Goal: Task Accomplishment & Management: Use online tool/utility

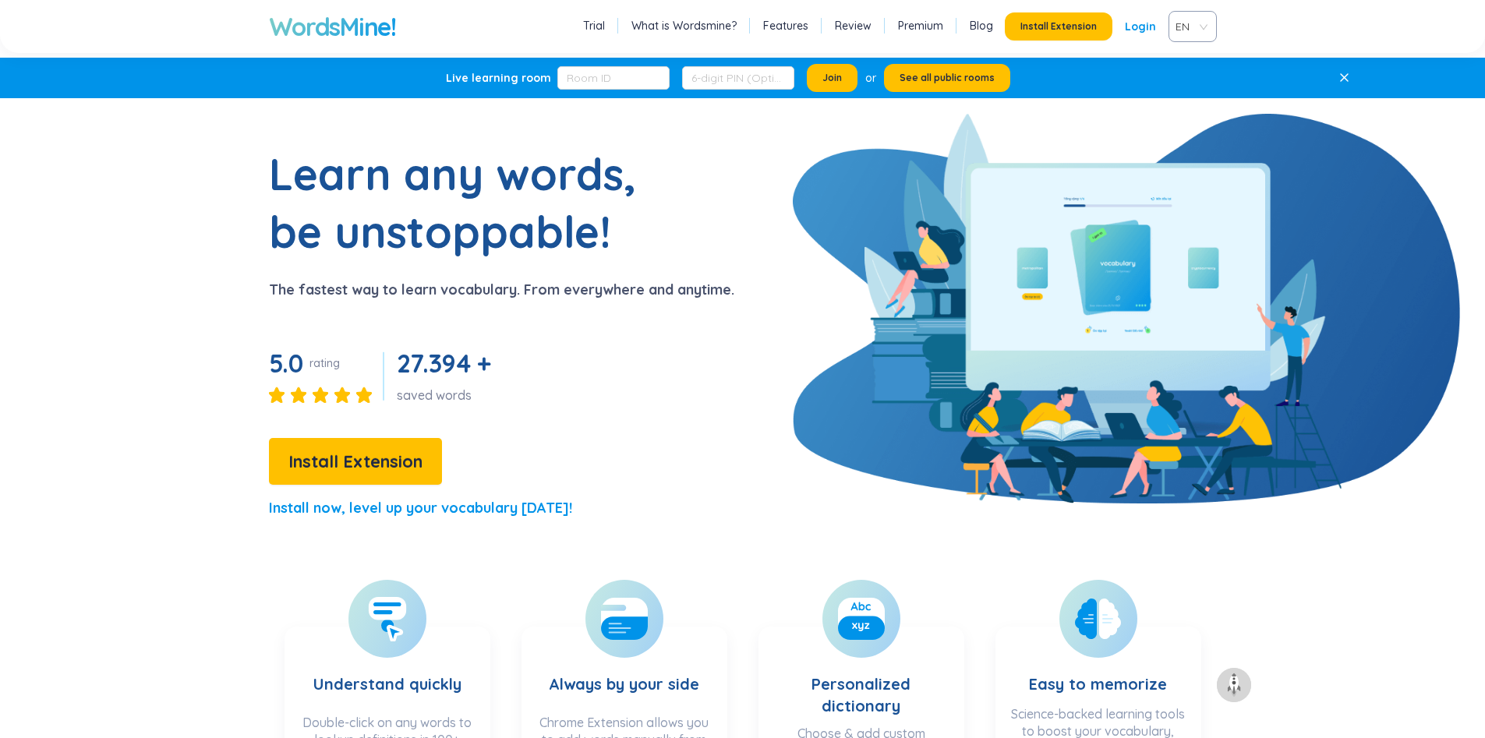
scroll to position [3351, 0]
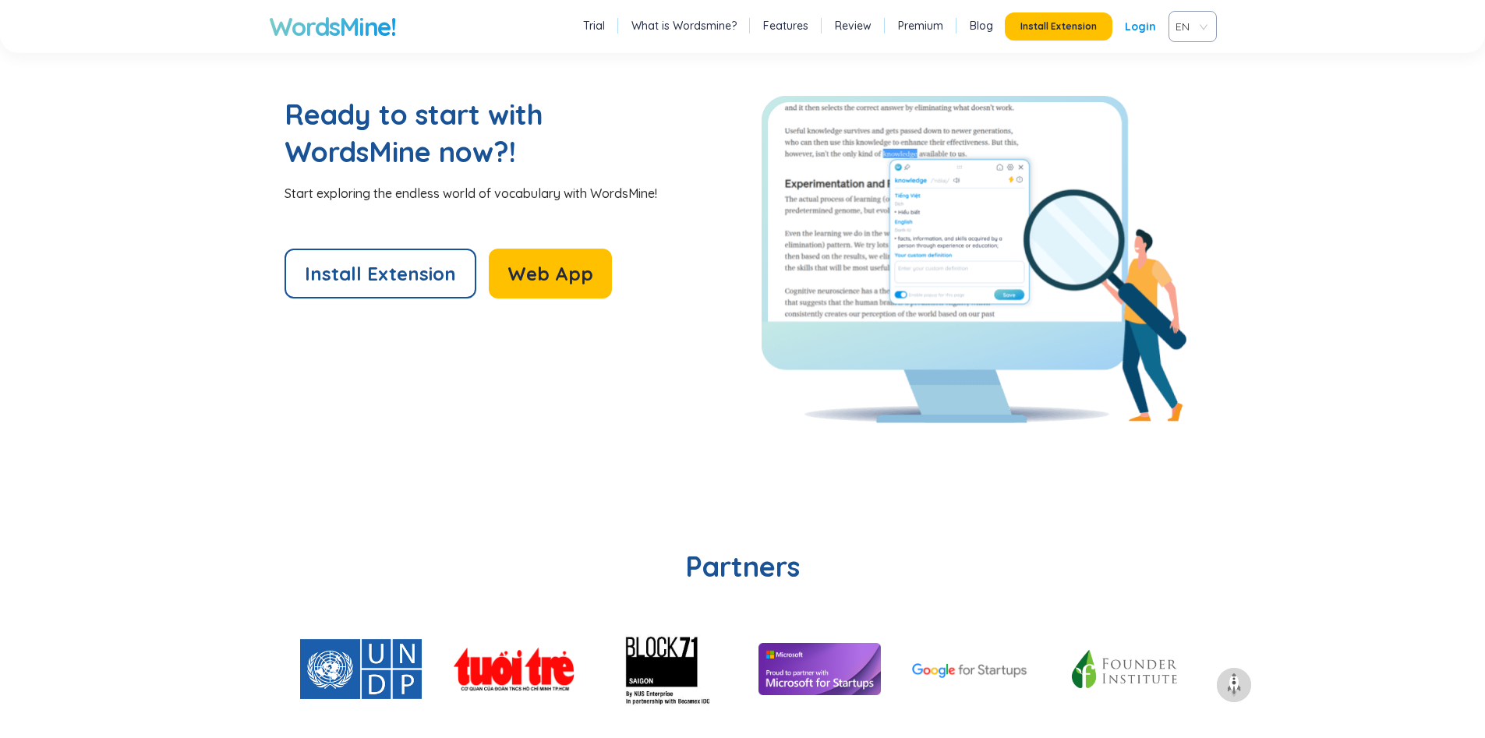
click at [1125, 34] on div "Install Extension Login" at bounding box center [1087, 26] width 164 height 28
click at [1131, 34] on link "Login" at bounding box center [1140, 26] width 31 height 28
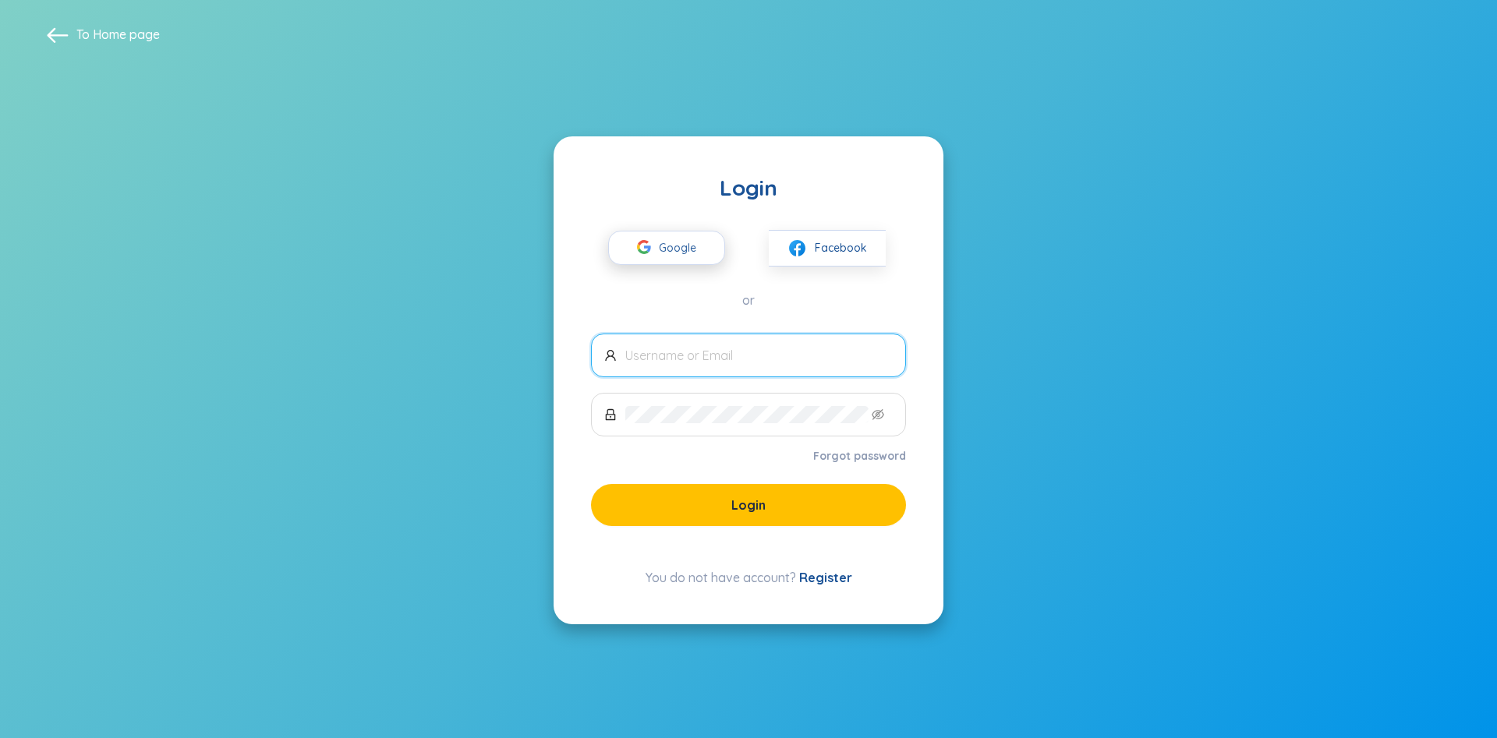
click at [696, 250] on span "Google" at bounding box center [681, 248] width 45 height 33
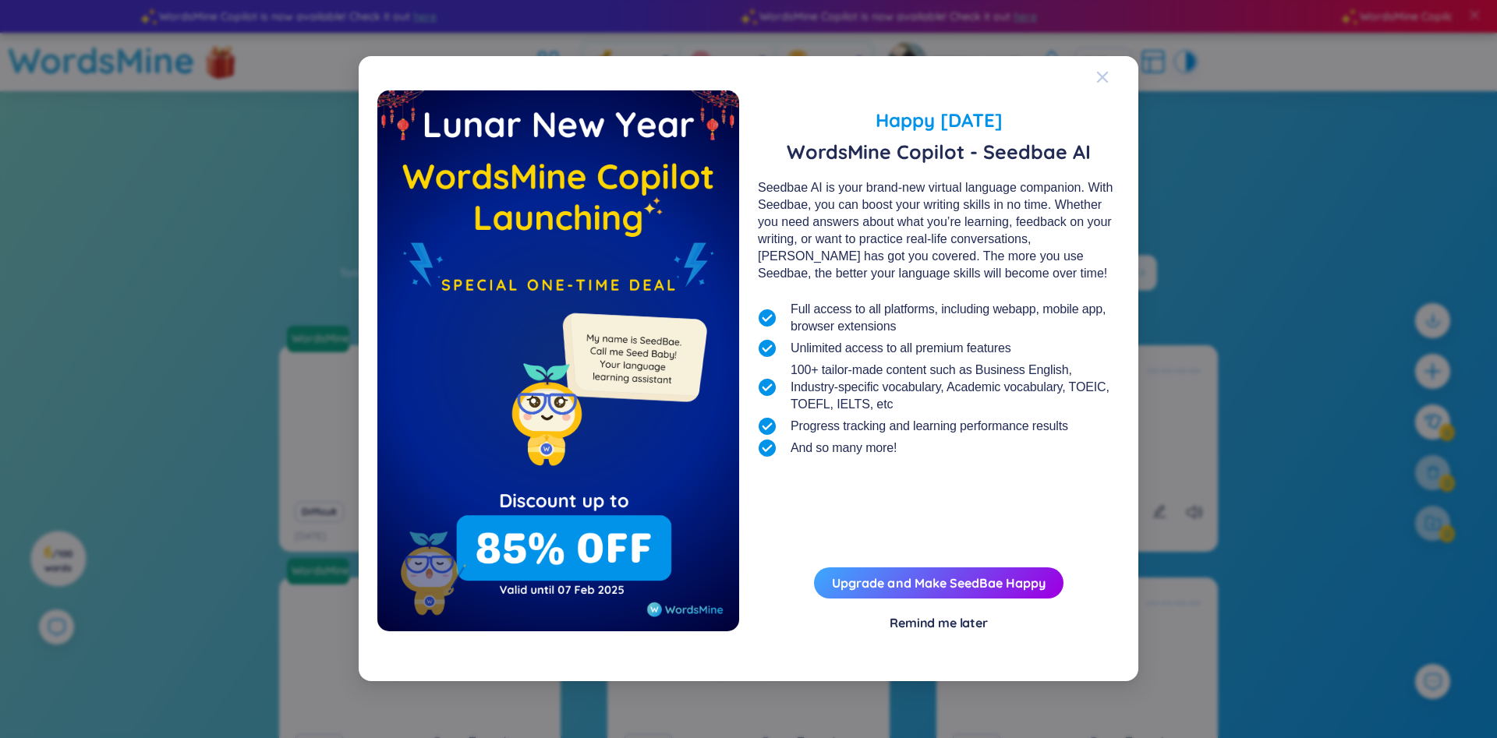
click at [1112, 72] on span "Close" at bounding box center [1117, 77] width 42 height 42
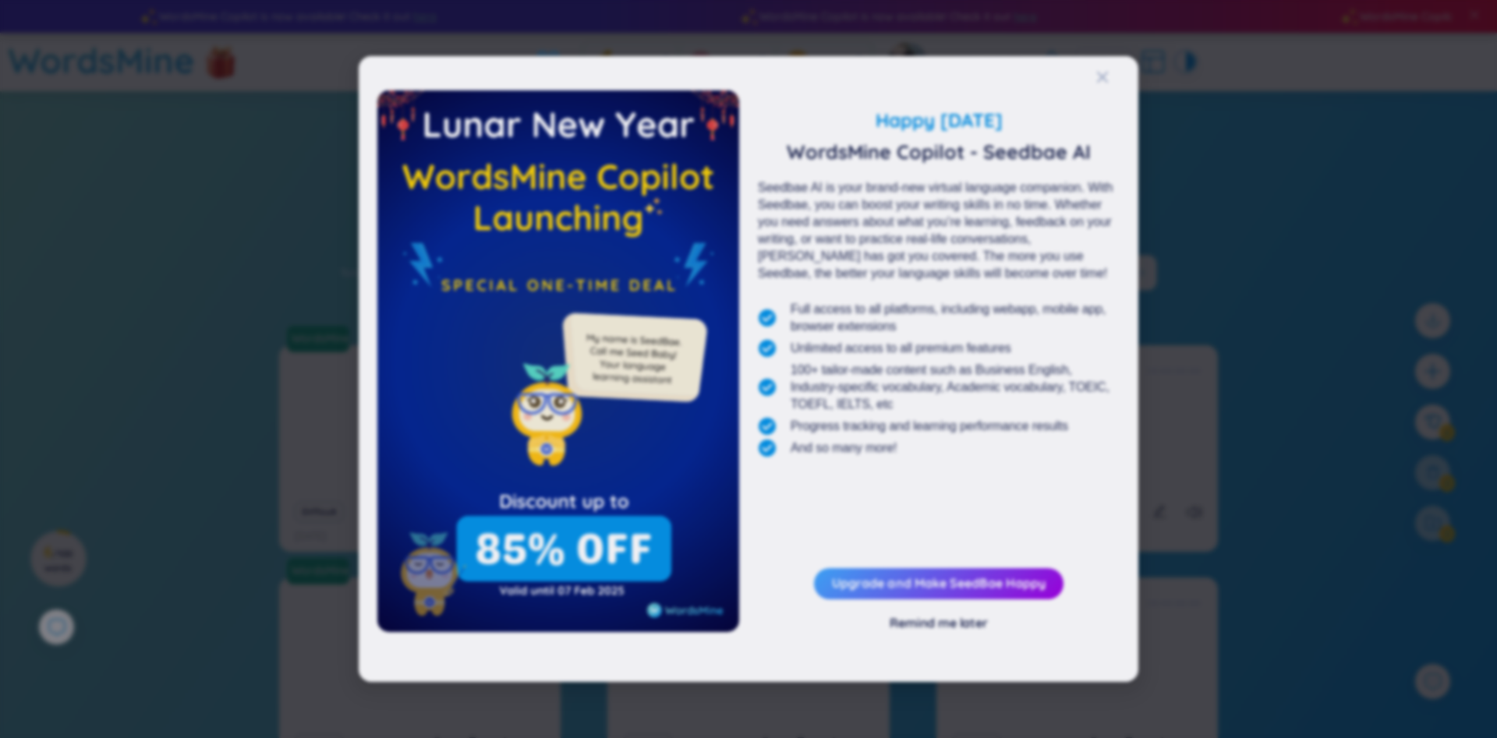
click at [1105, 76] on div "Close" at bounding box center [1102, 95] width 12 height 42
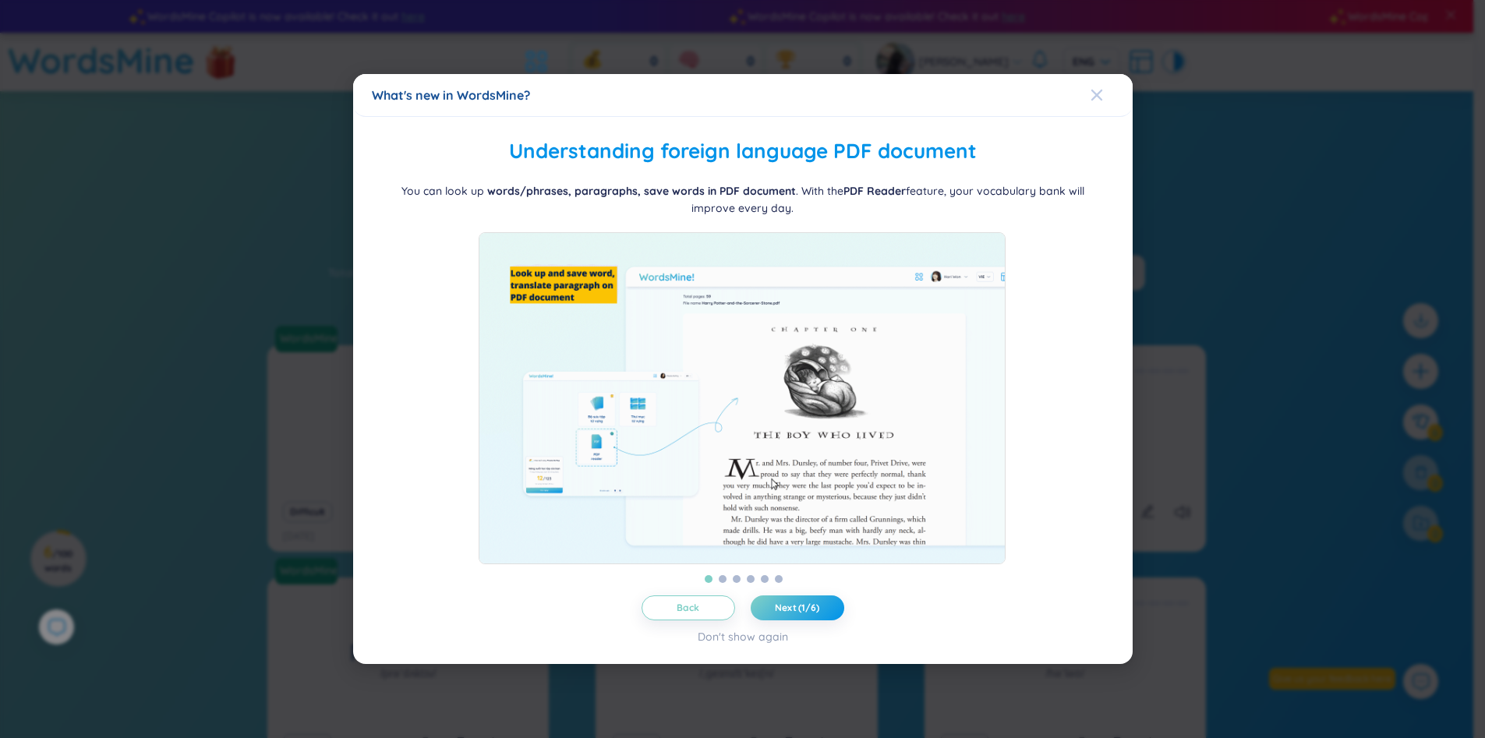
click at [1102, 89] on icon "Close" at bounding box center [1097, 95] width 12 height 12
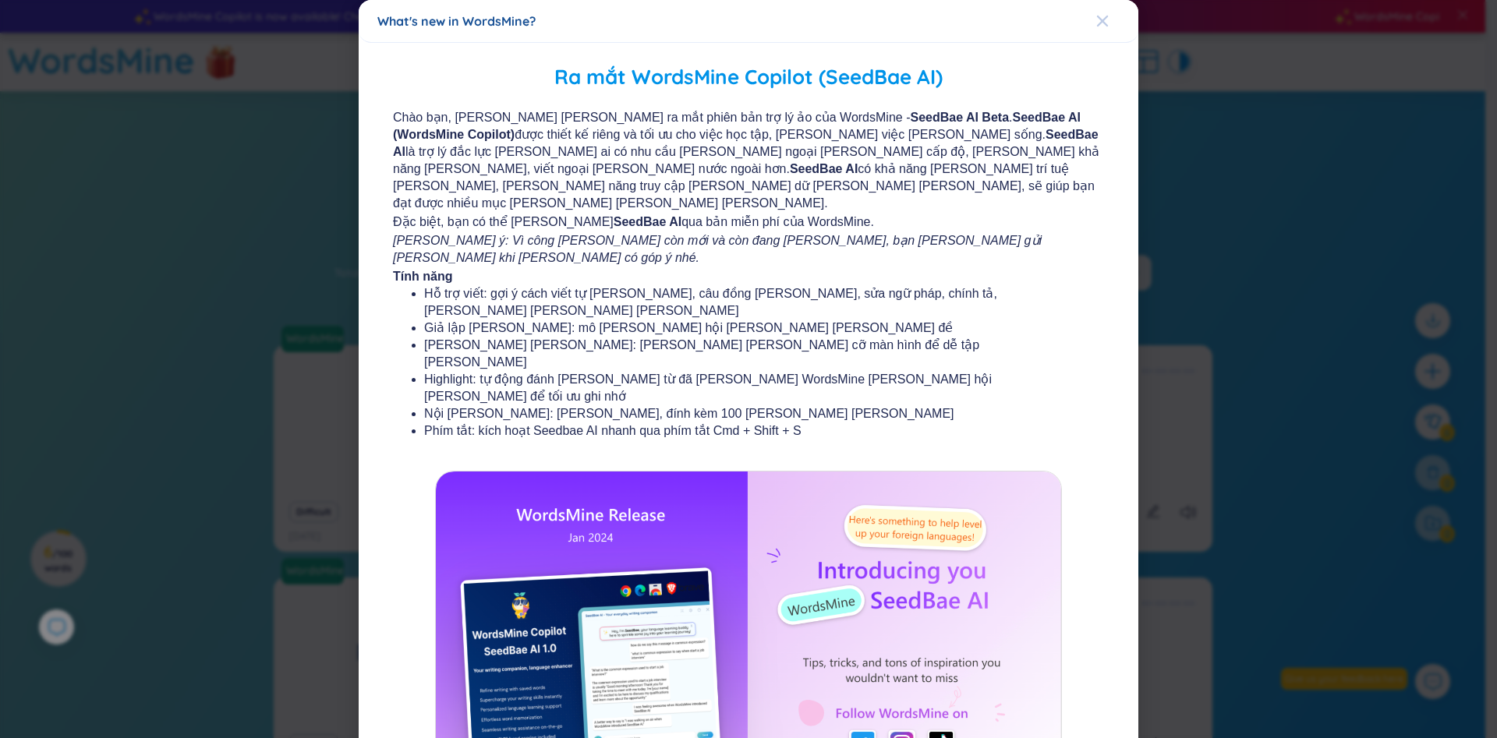
click at [1102, 34] on div "Close" at bounding box center [1102, 21] width 12 height 42
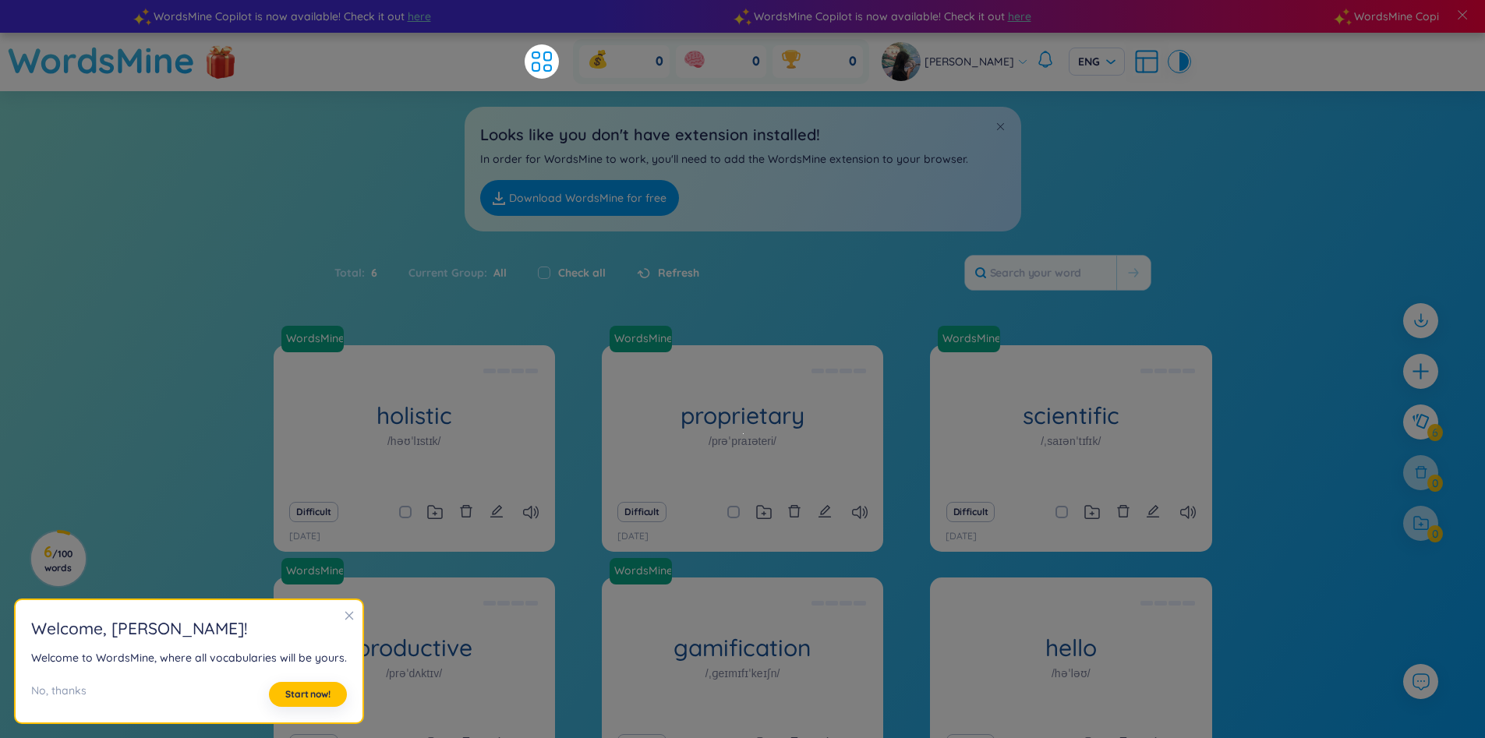
click at [344, 617] on icon "close" at bounding box center [349, 615] width 11 height 11
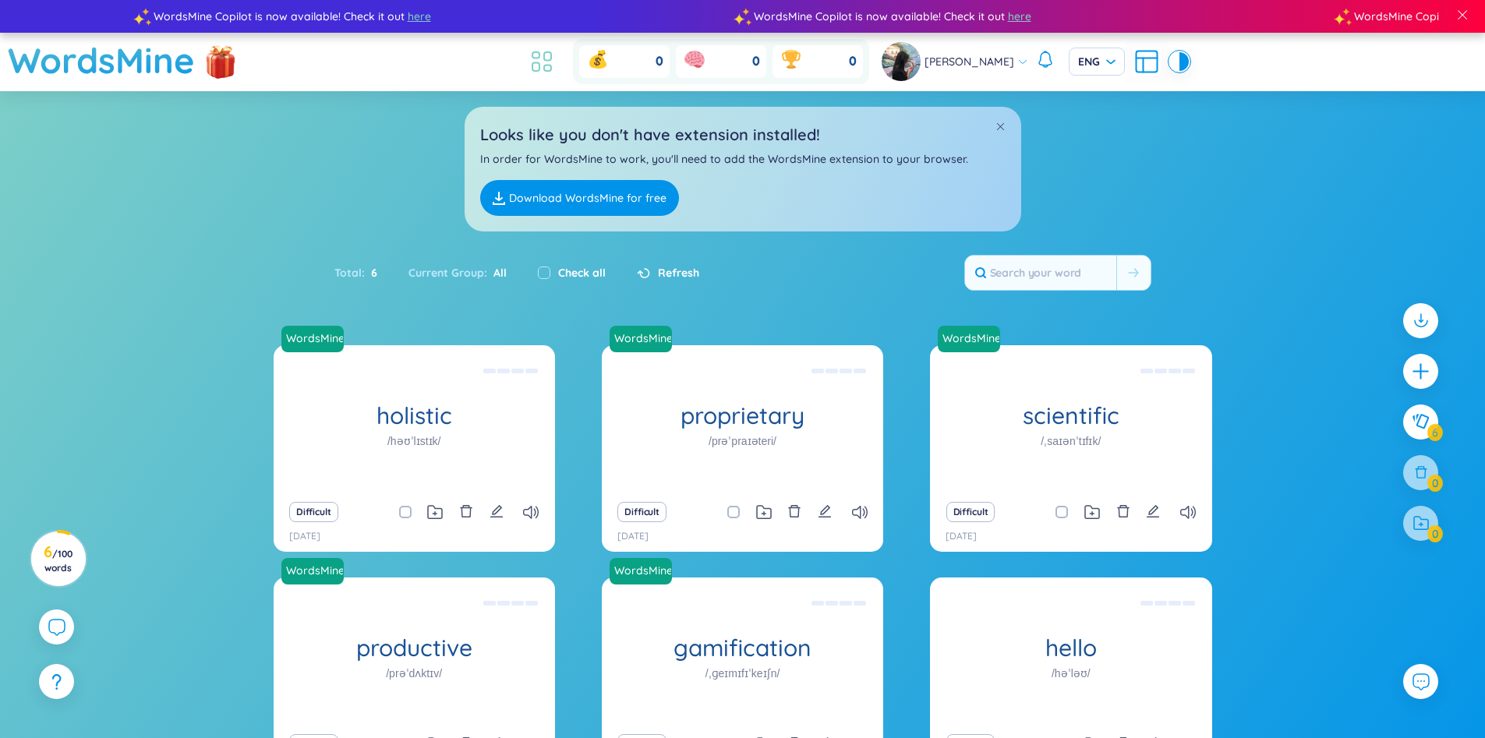
click at [536, 65] on icon at bounding box center [542, 62] width 28 height 28
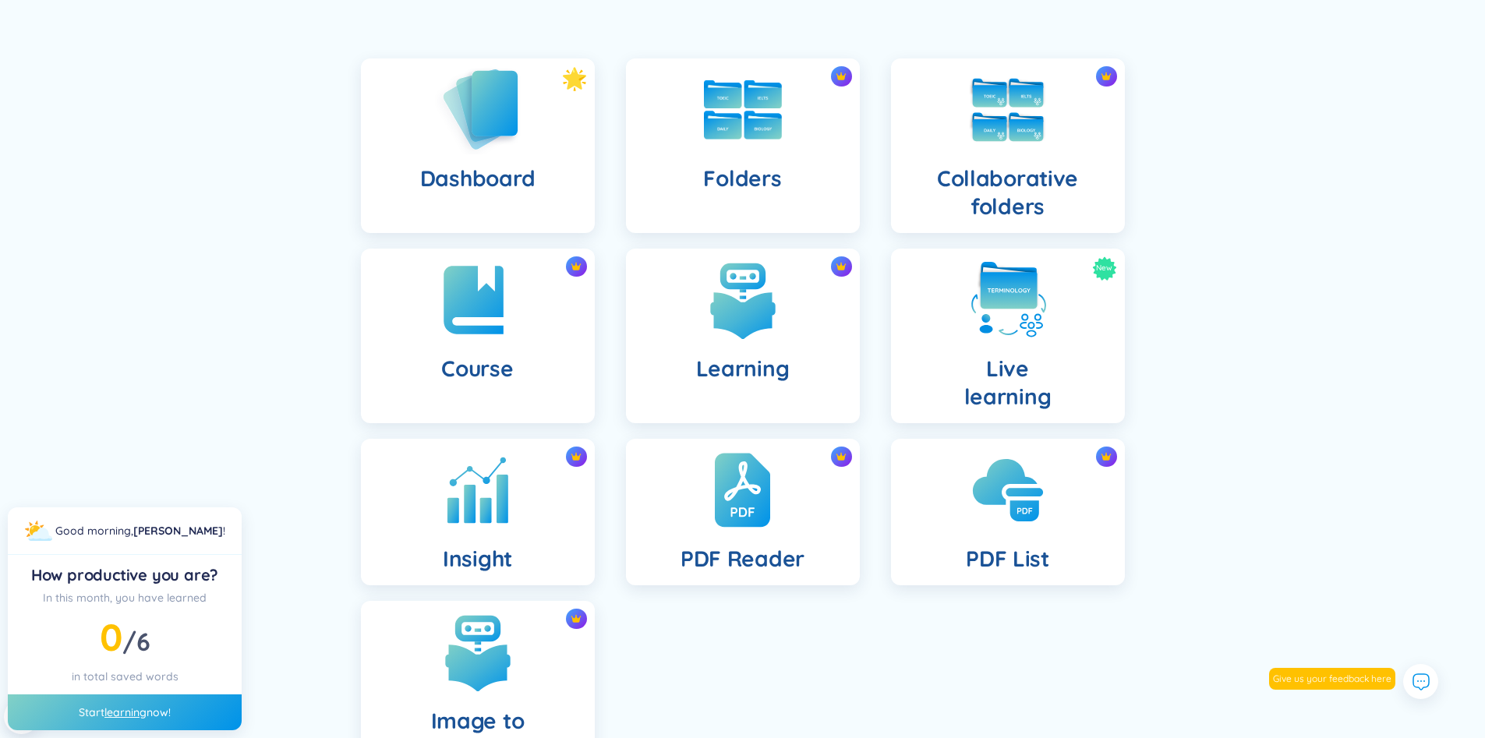
scroll to position [156, 0]
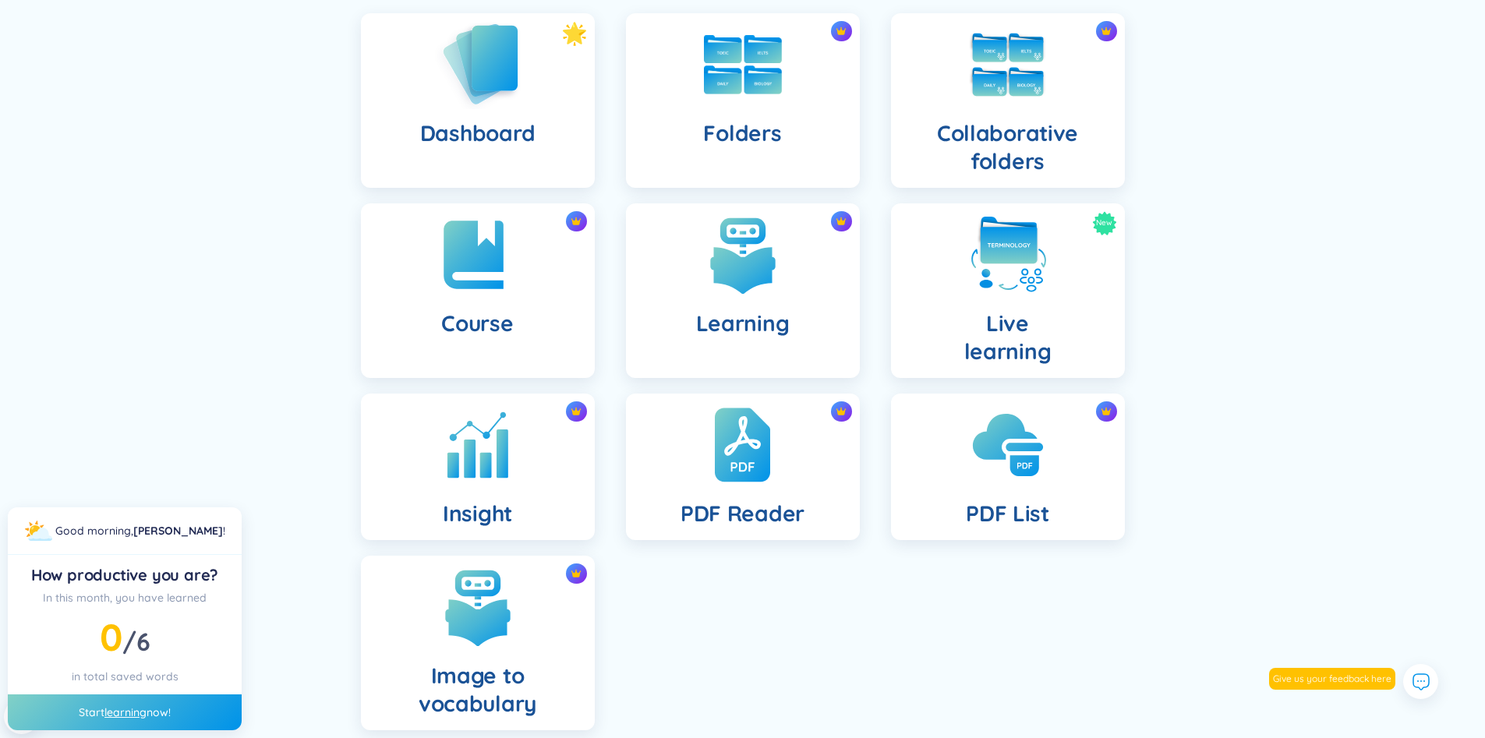
click at [486, 94] on img at bounding box center [478, 63] width 86 height 89
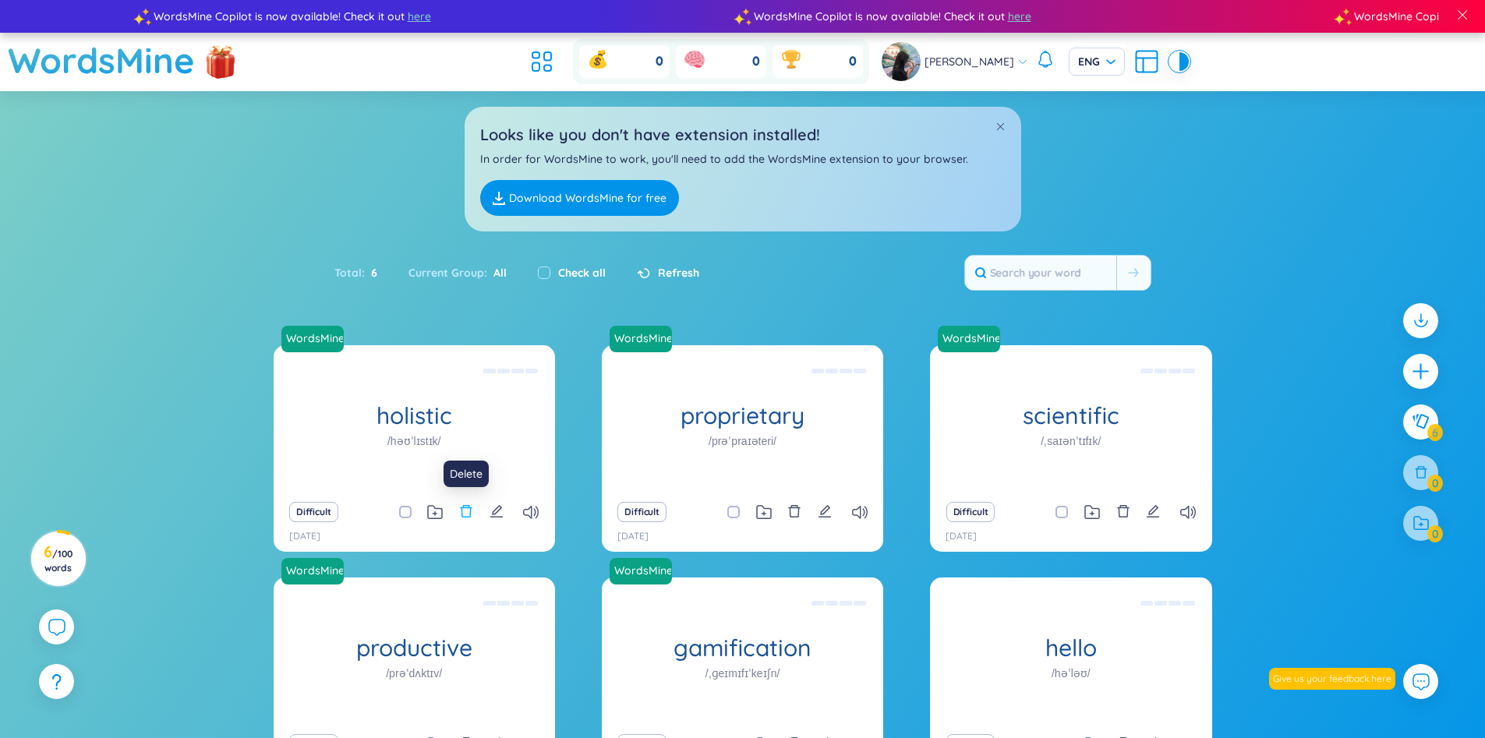
click at [468, 514] on icon "delete" at bounding box center [466, 511] width 14 height 14
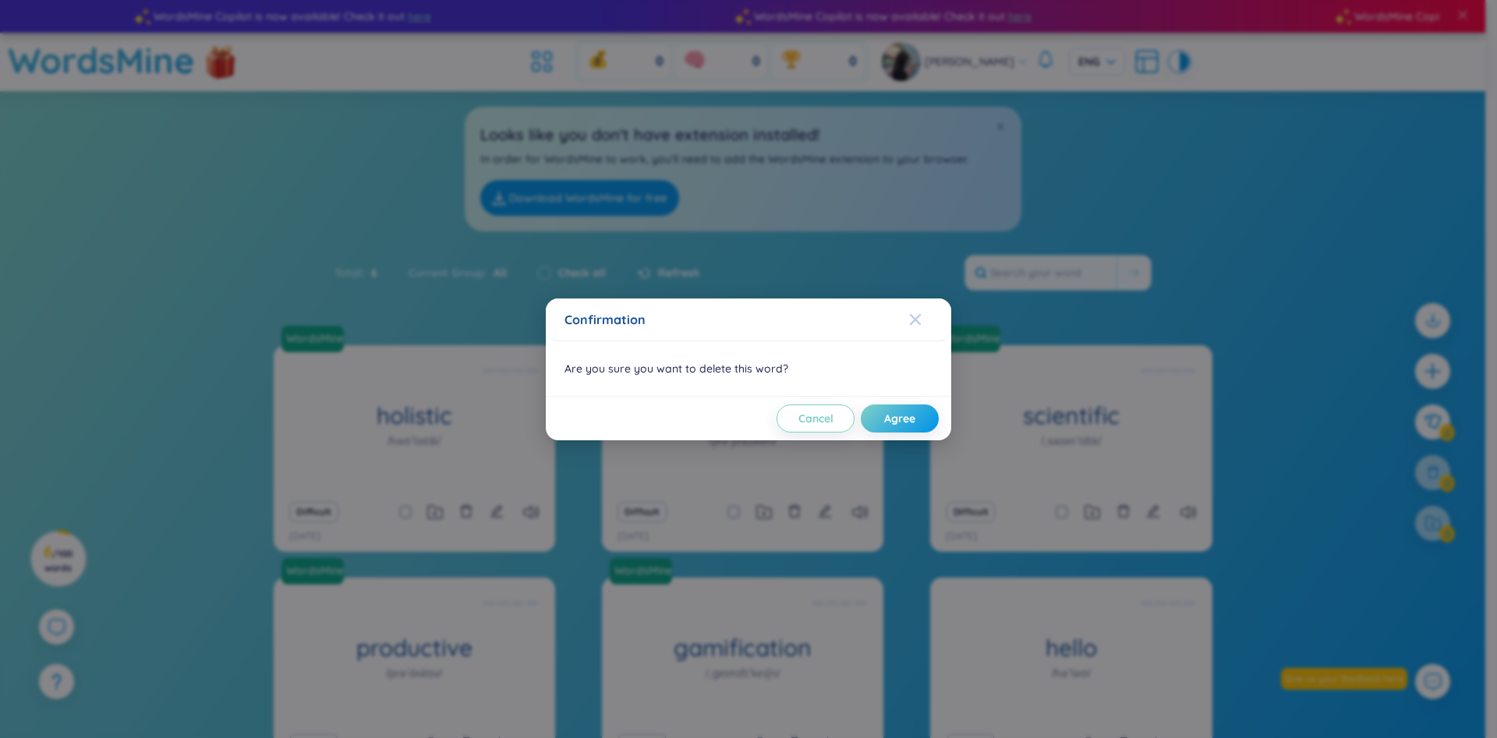
click at [918, 327] on div "Close" at bounding box center [915, 320] width 12 height 42
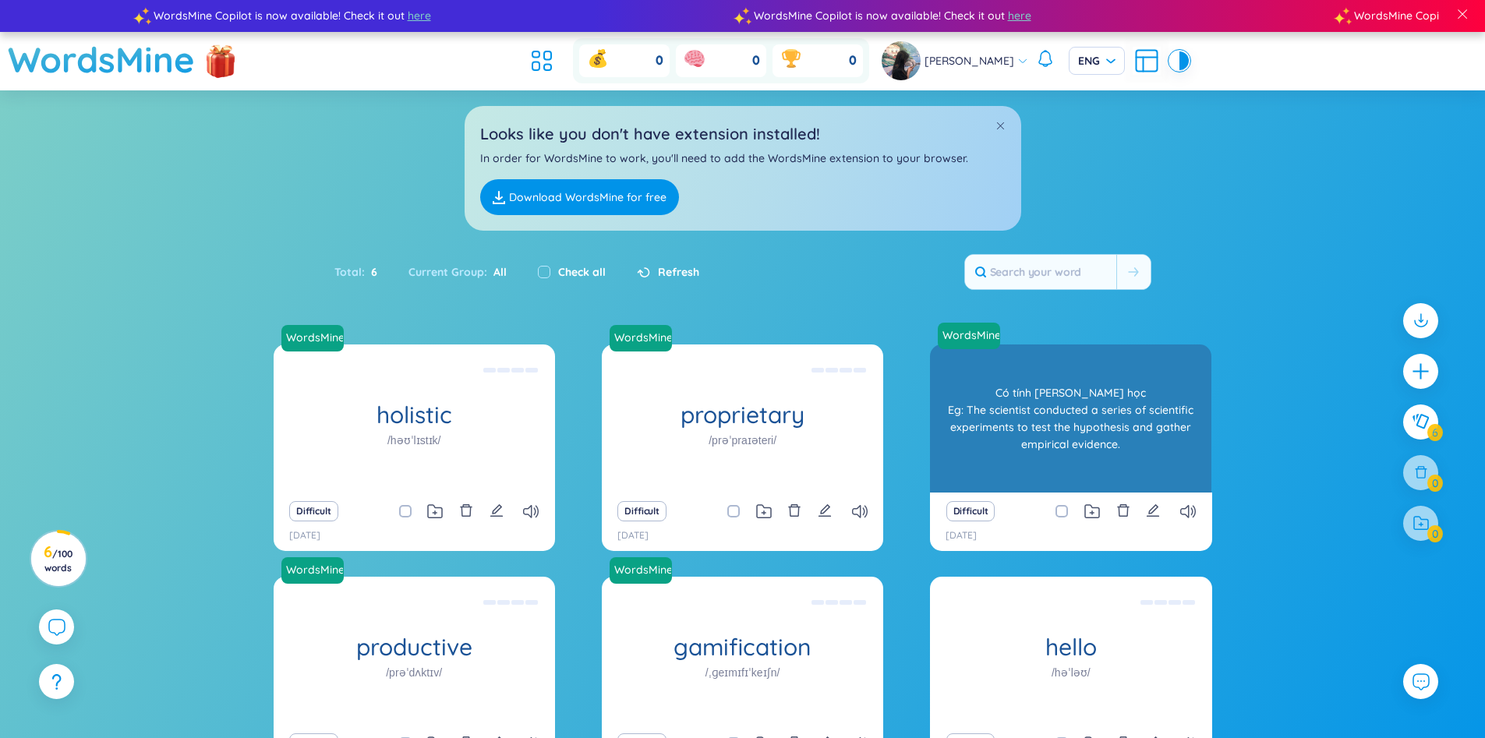
scroll to position [78, 0]
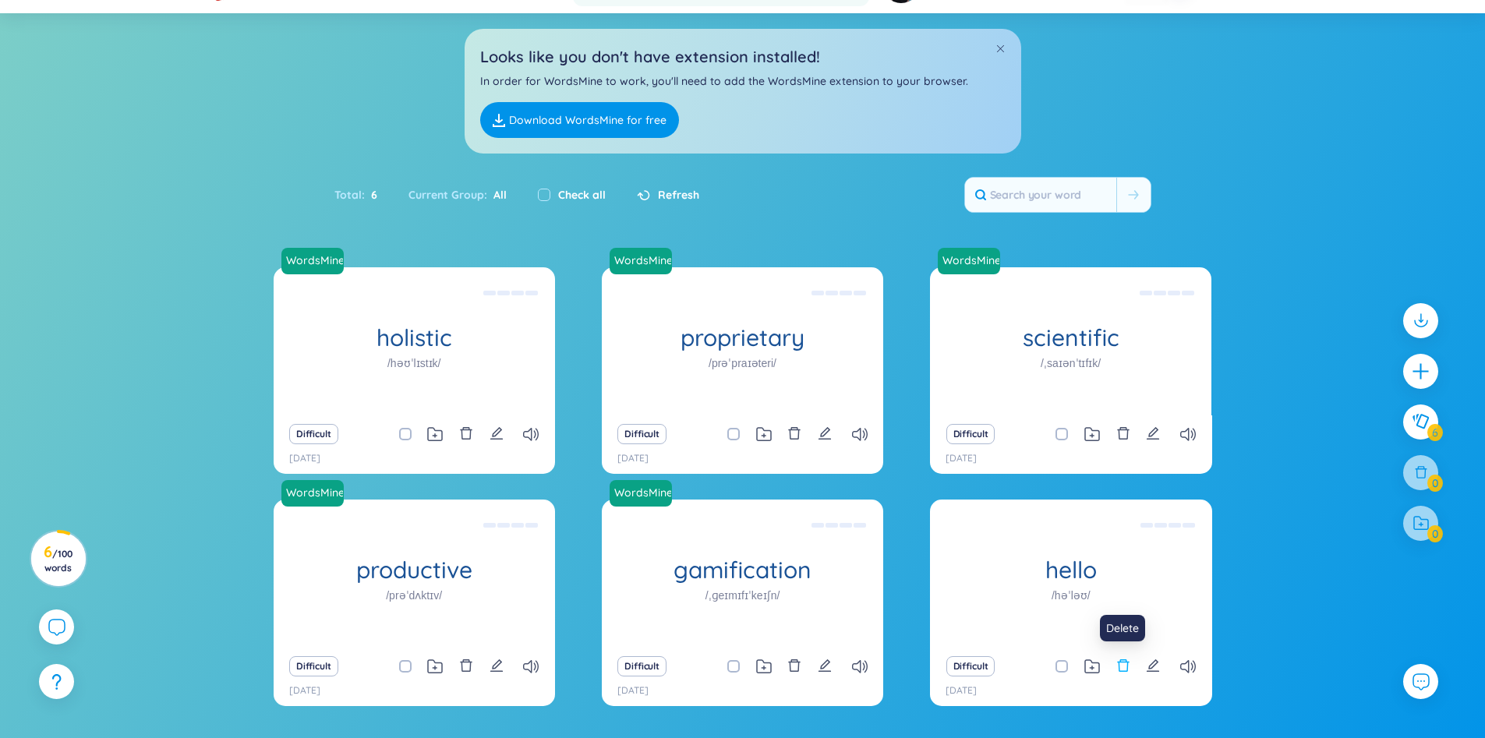
click at [1126, 667] on icon "delete" at bounding box center [1123, 666] width 14 height 14
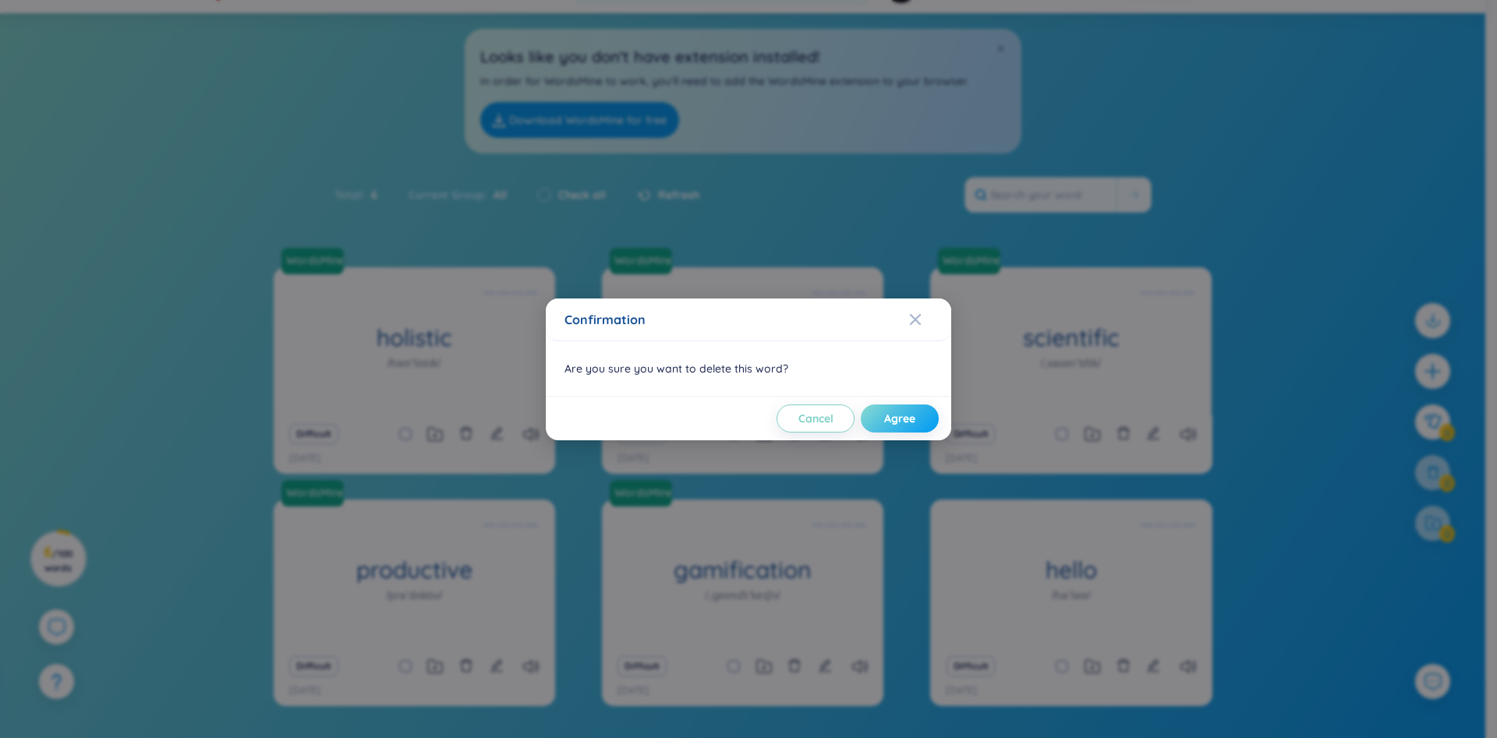
click at [886, 425] on span "Agree" at bounding box center [899, 419] width 31 height 16
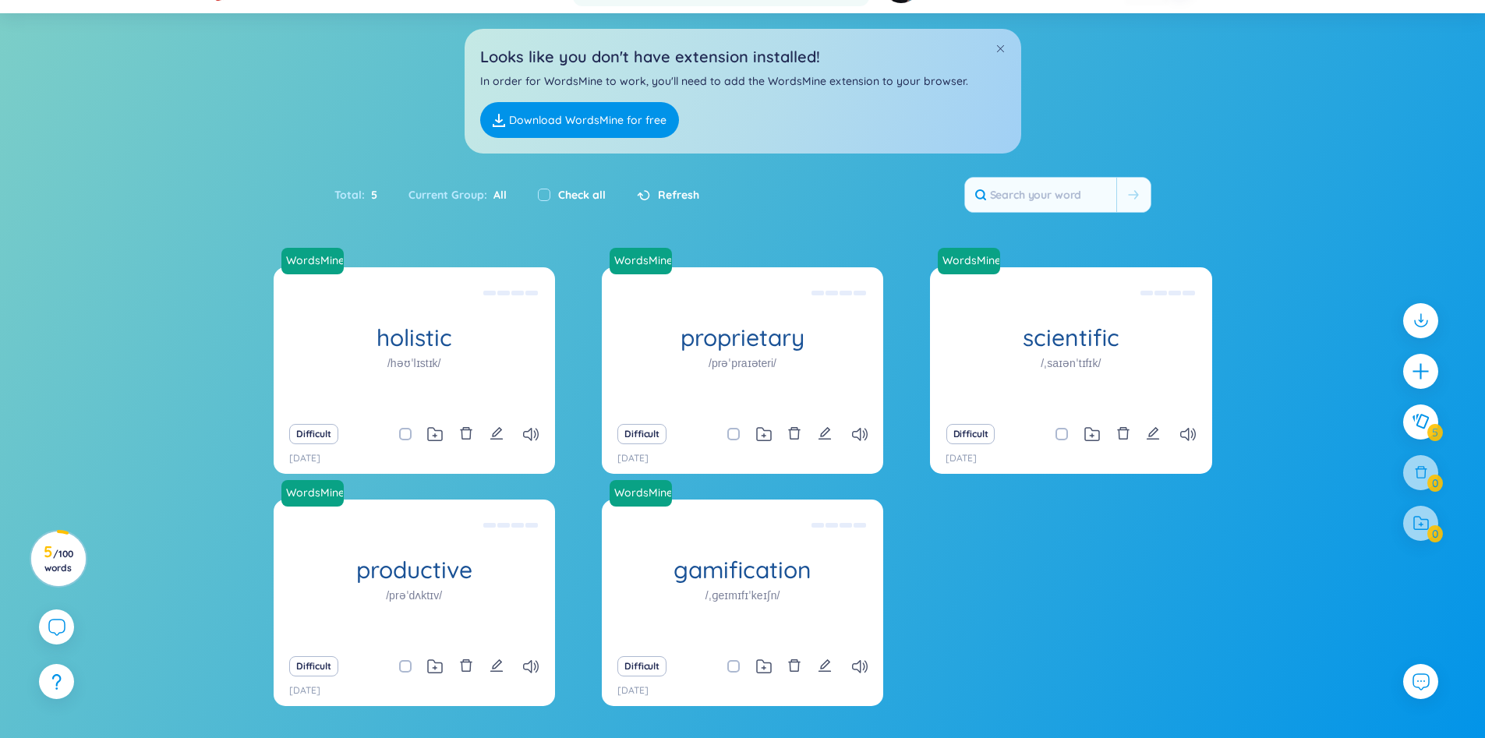
scroll to position [128, 0]
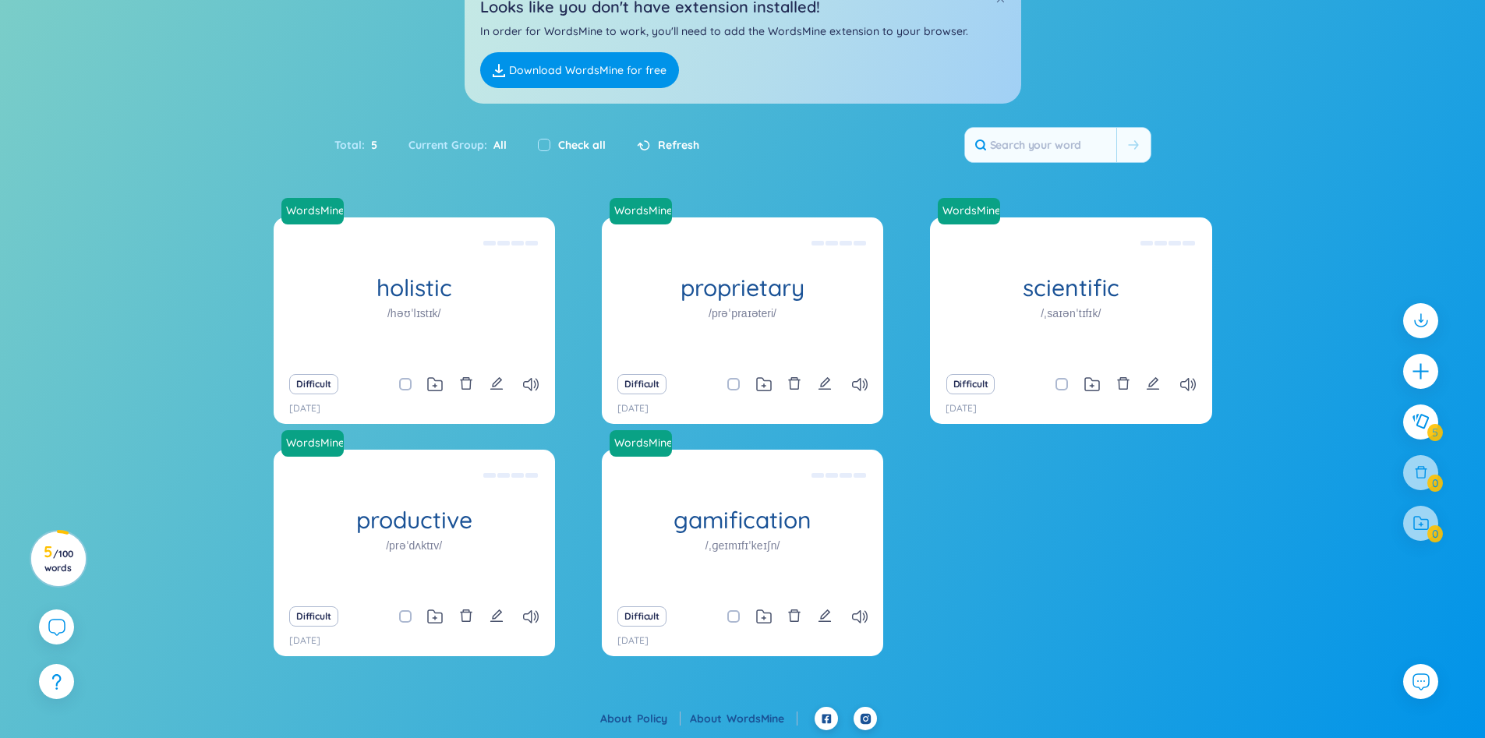
click at [684, 140] on span "Refresh" at bounding box center [678, 144] width 41 height 17
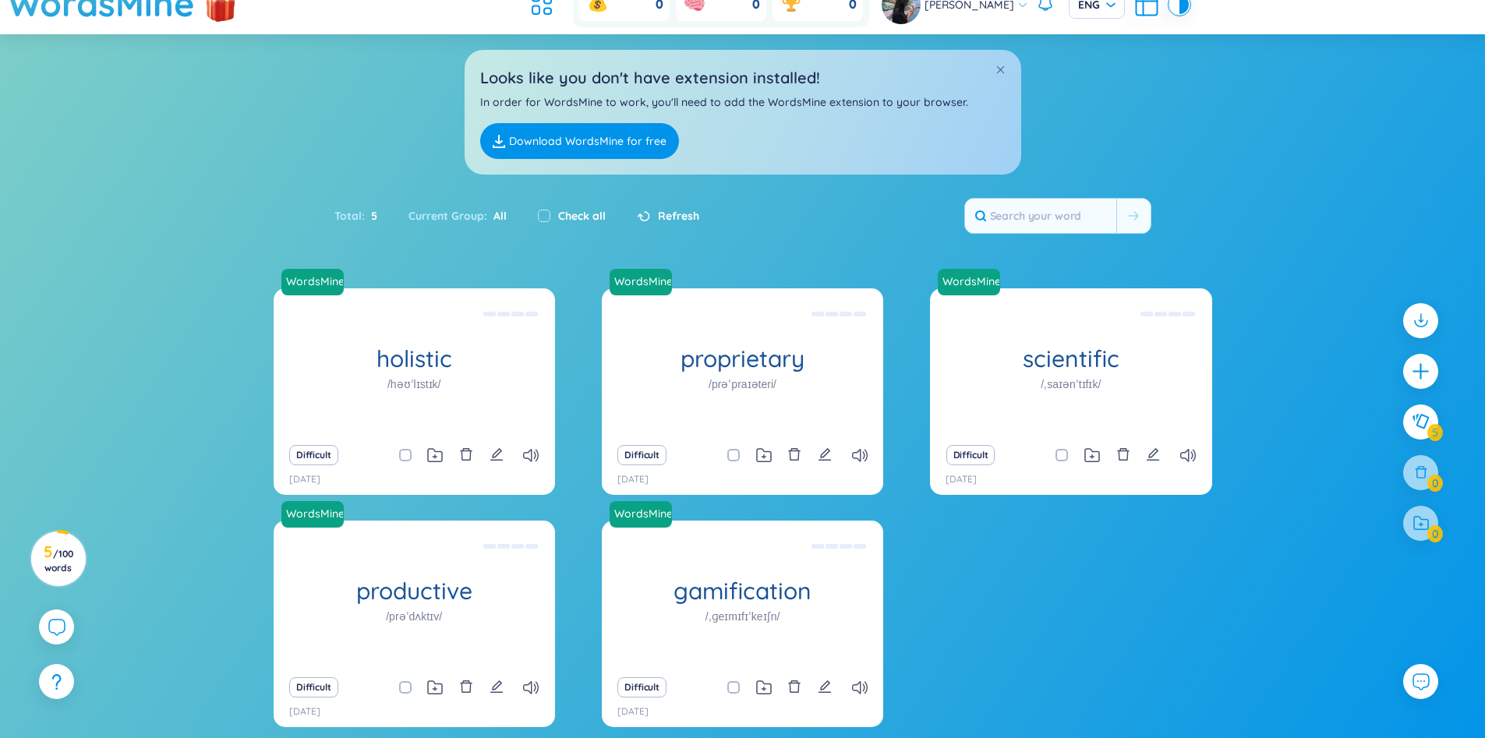
scroll to position [0, 0]
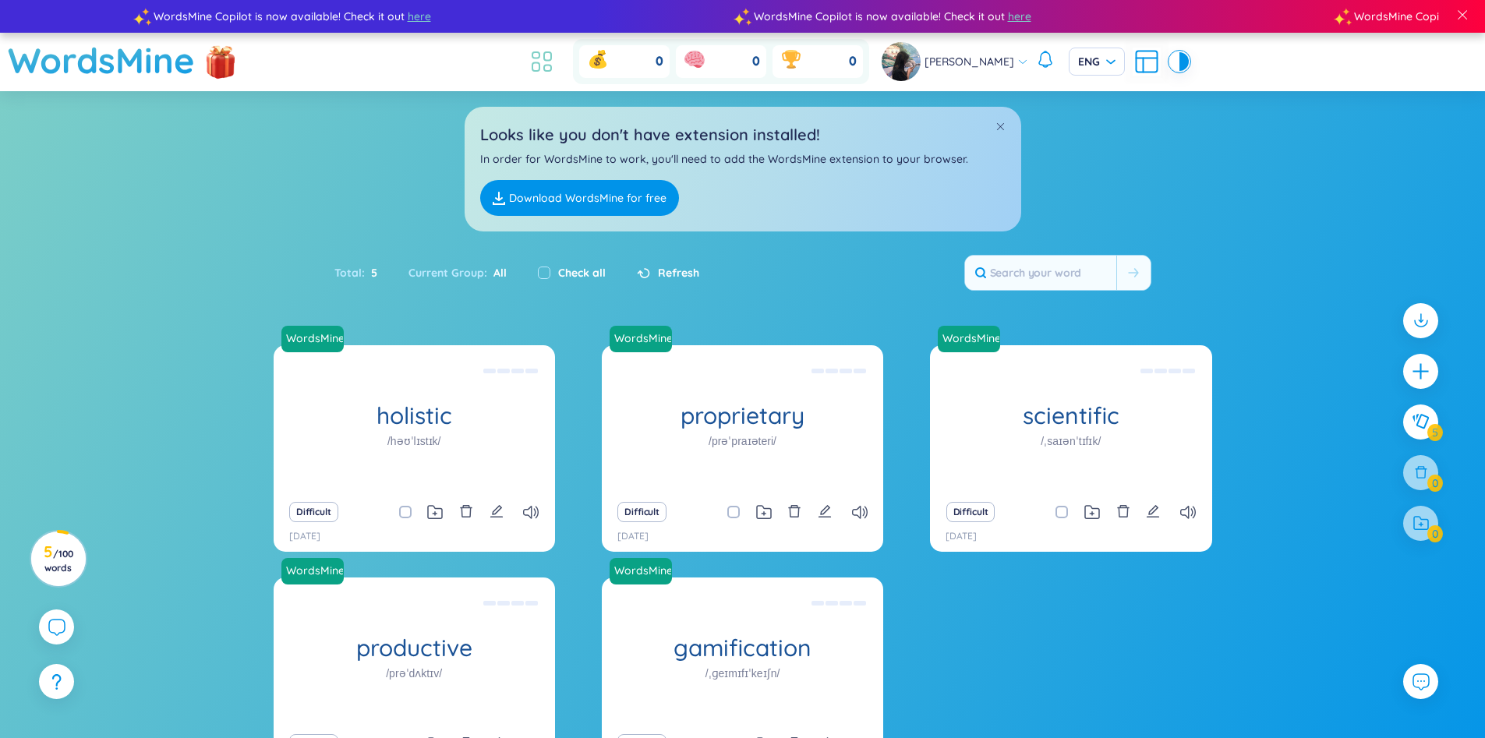
click at [545, 61] on icon at bounding box center [542, 62] width 28 height 28
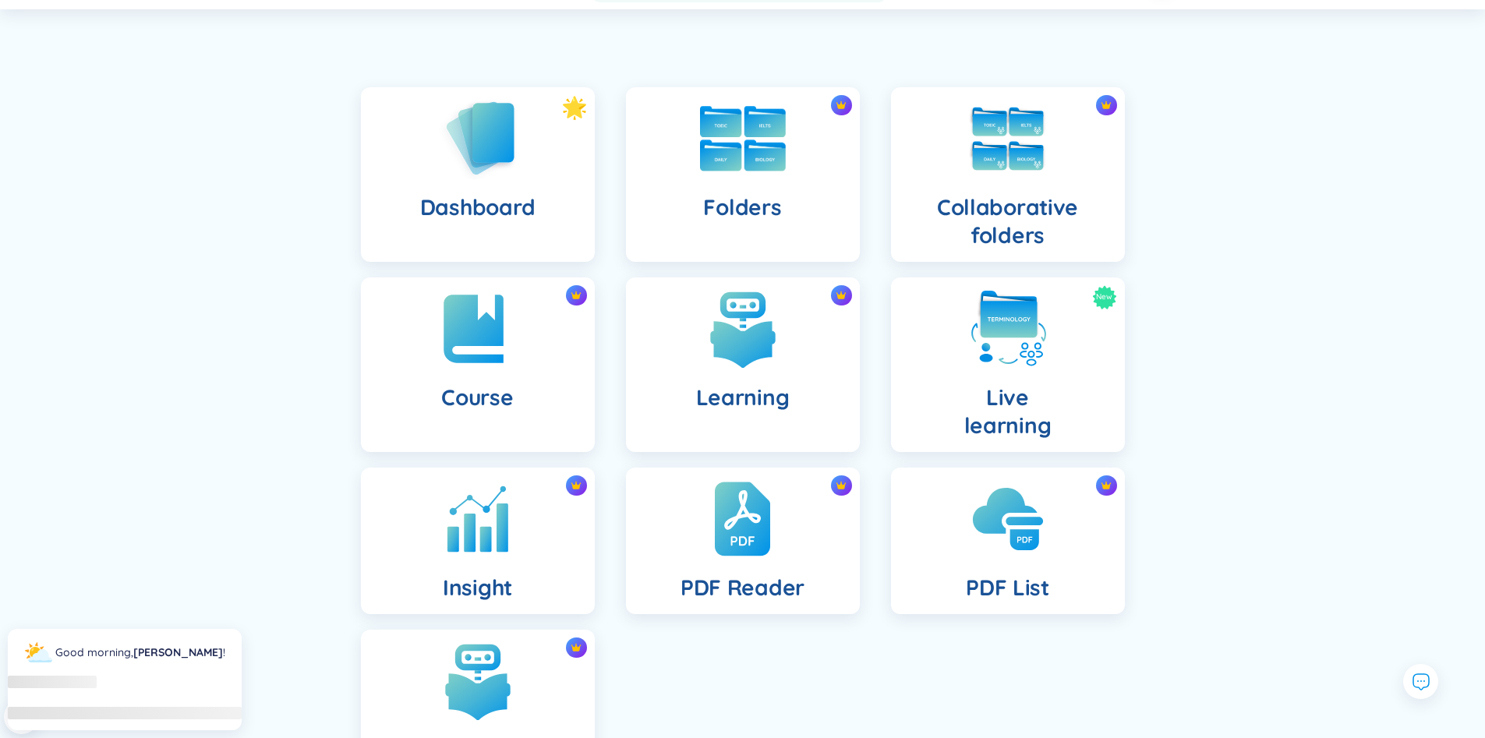
scroll to position [156, 0]
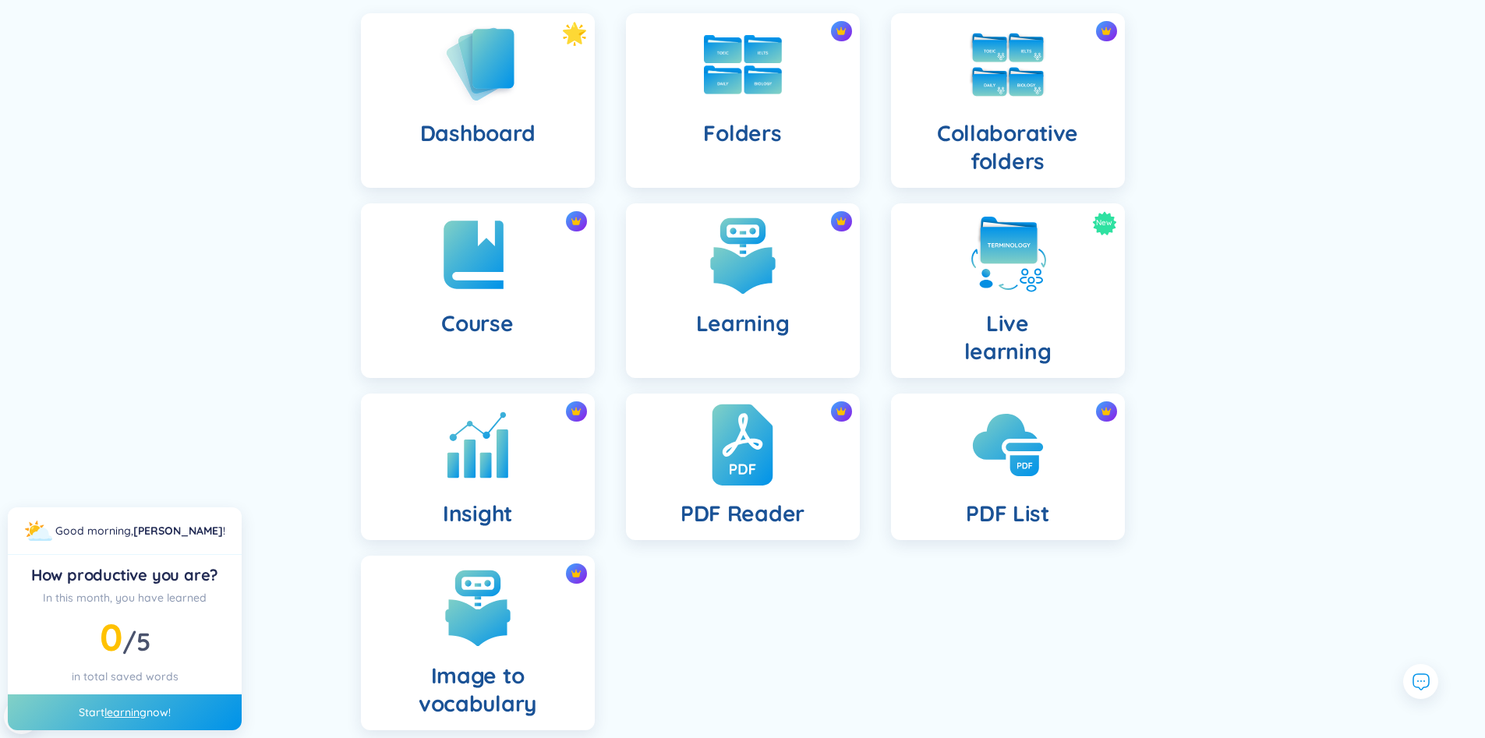
click at [782, 475] on div "PDF Reader" at bounding box center [743, 467] width 234 height 147
